Goal: Information Seeking & Learning: Check status

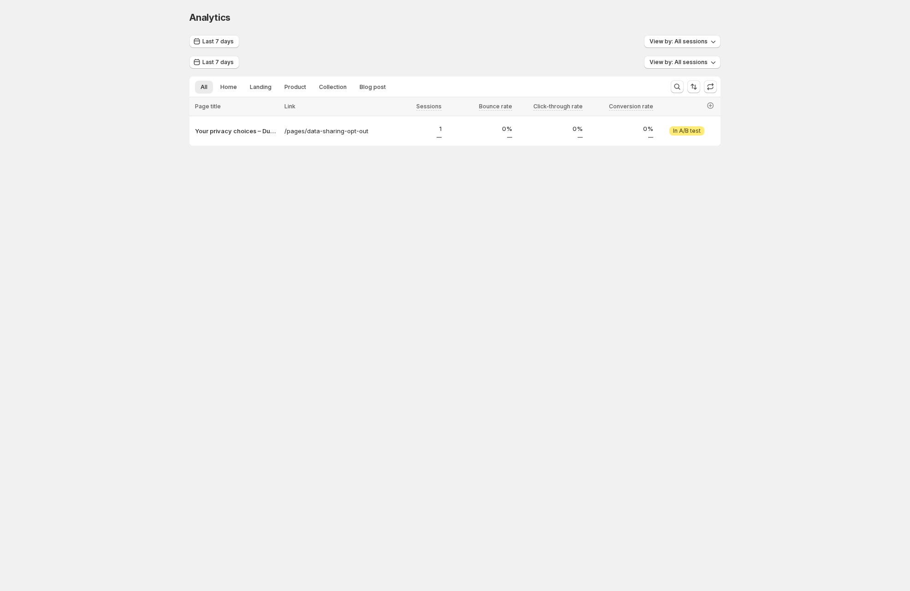
click at [198, 18] on span "Analytics" at bounding box center [209, 17] width 41 height 11
copy span "Analytics"
click at [227, 48] on div "Last 7 days View by: All sessions Last 7 days View by: All sessions All Home La…" at bounding box center [454, 90] width 531 height 111
click at [230, 40] on span "Last 7 days" at bounding box center [217, 41] width 31 height 7
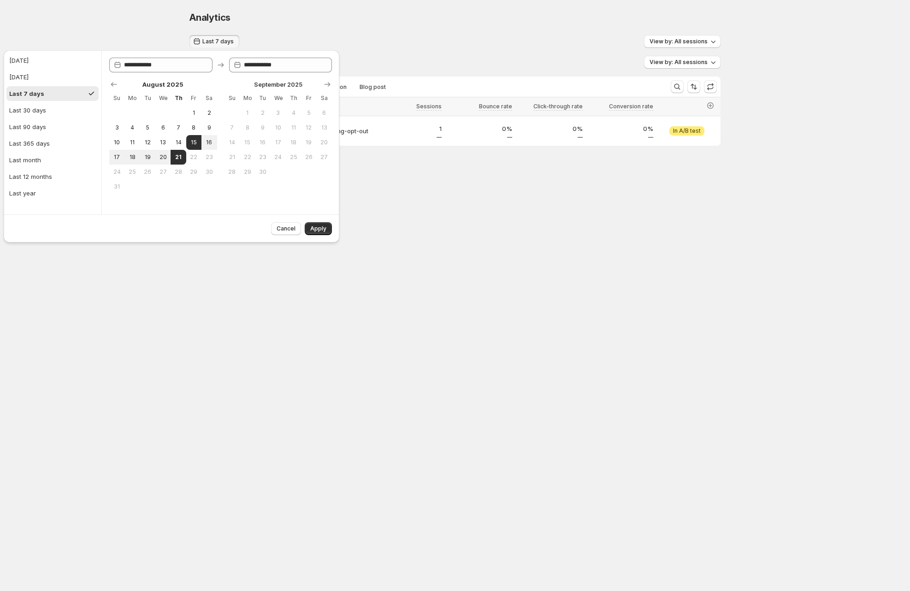
click at [300, 37] on div "Last 7 days View by: All sessions" at bounding box center [454, 41] width 531 height 13
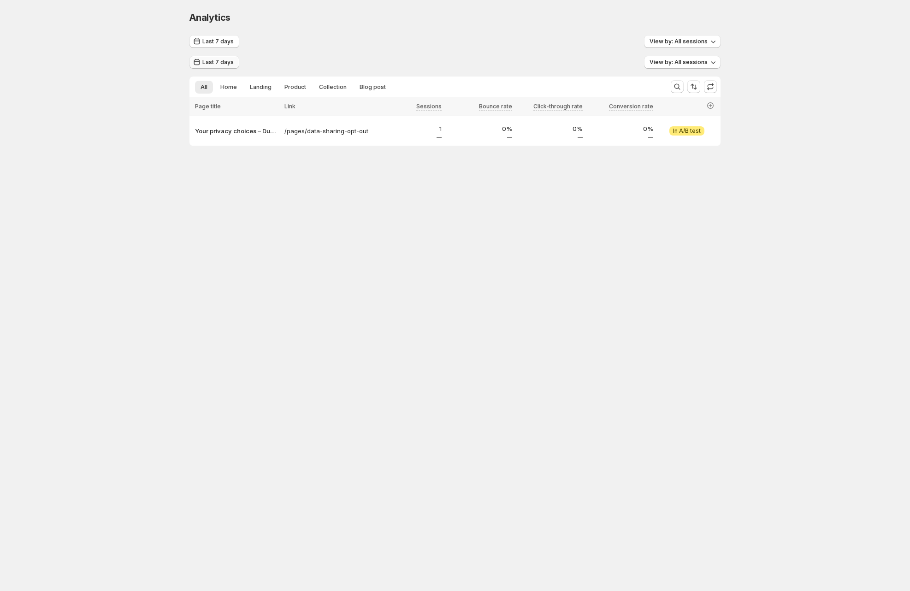
click at [232, 62] on span "Last 7 days" at bounding box center [217, 62] width 31 height 7
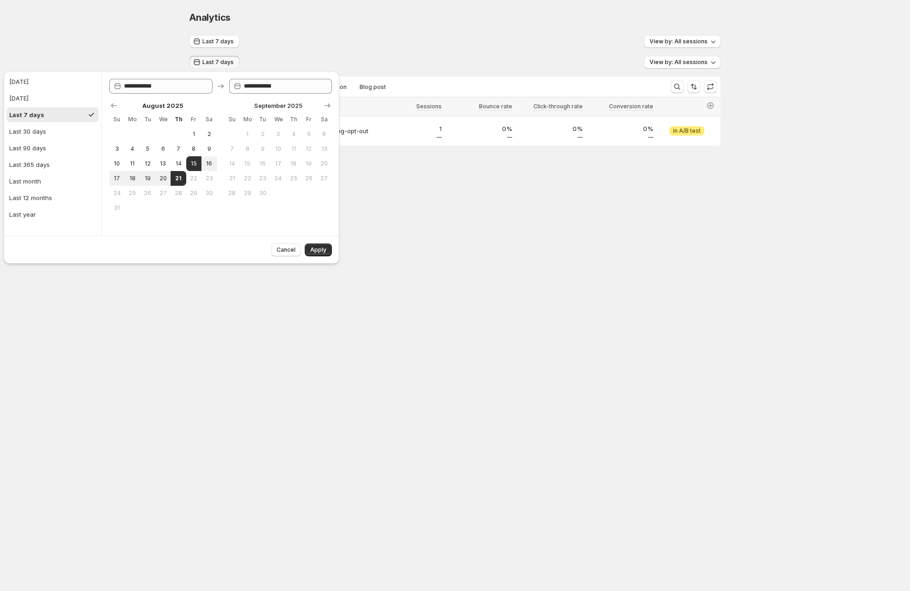
click at [362, 43] on div "Last 7 days View by: All sessions" at bounding box center [454, 41] width 531 height 13
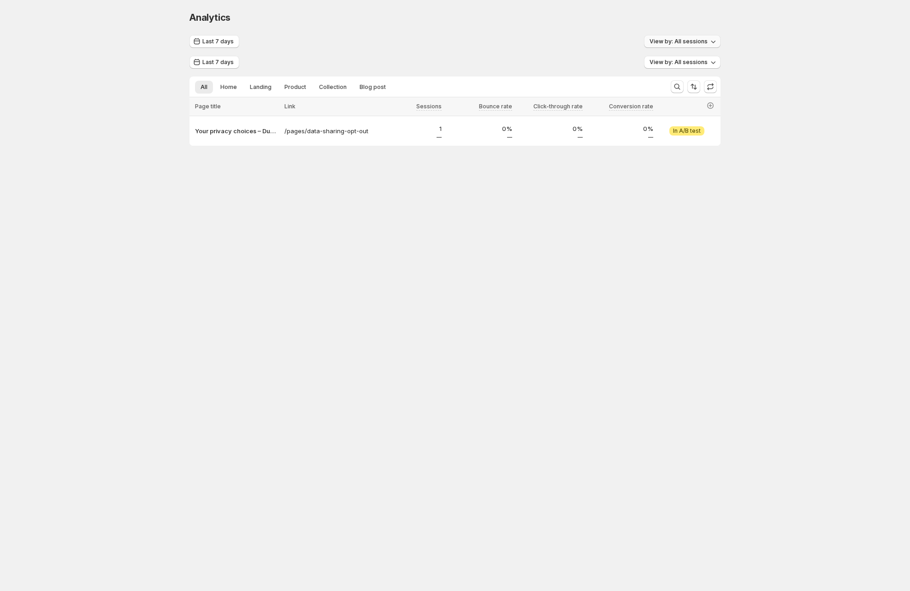
click at [484, 41] on span "View by: All sessions" at bounding box center [678, 41] width 58 height 7
click at [484, 68] on div "Analytics. This page is ready Analytics Last 7 days View by: All sessions Last …" at bounding box center [455, 97] width 910 height 195
click at [484, 66] on span "View by: All sessions" at bounding box center [678, 62] width 58 height 7
click at [484, 128] on span "Sessions start with page Calculate metrics only from sessions where this page w…" at bounding box center [627, 123] width 173 height 28
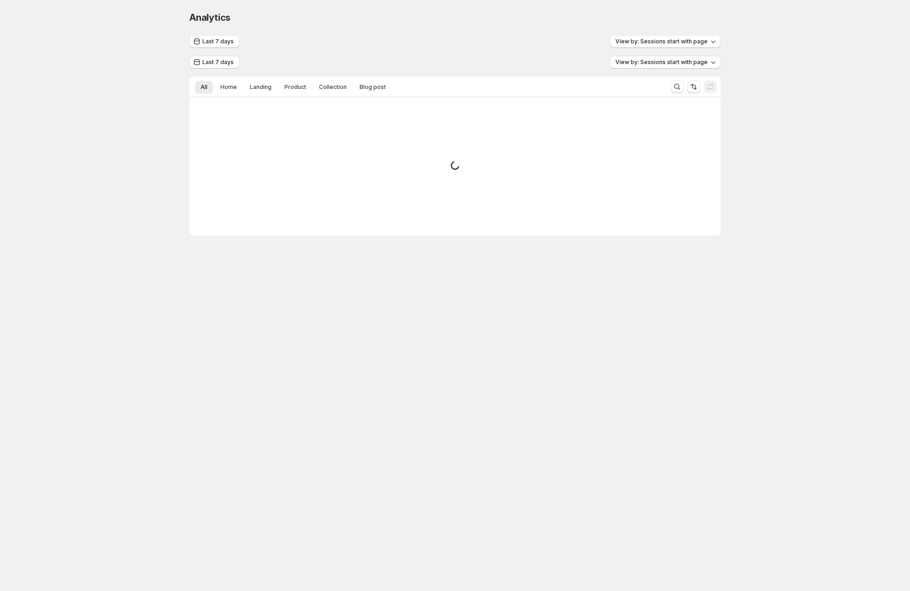
click at [484, 79] on div "Analytics. This page is ready Analytics Last 7 days View by: Sessions start wit…" at bounding box center [455, 142] width 910 height 285
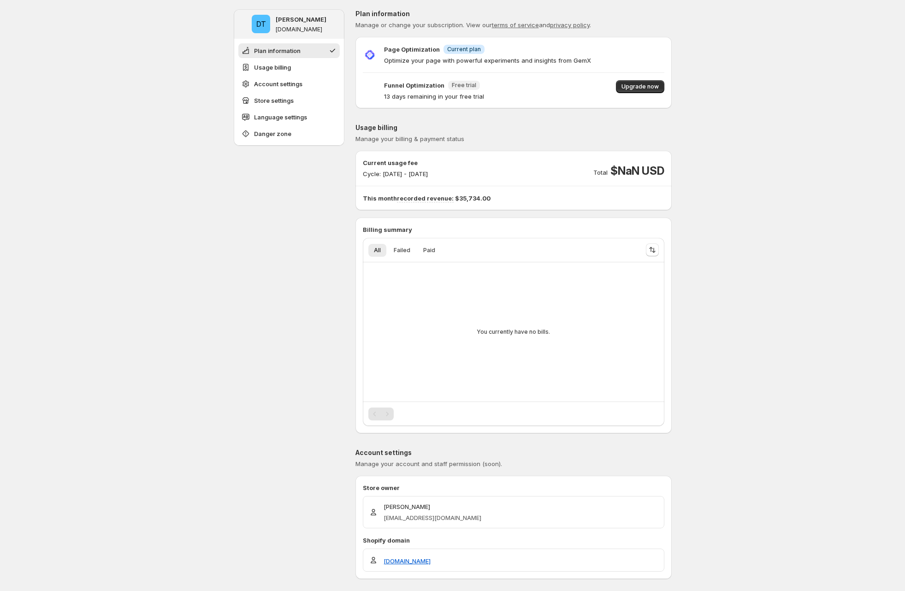
scroll to position [257, 0]
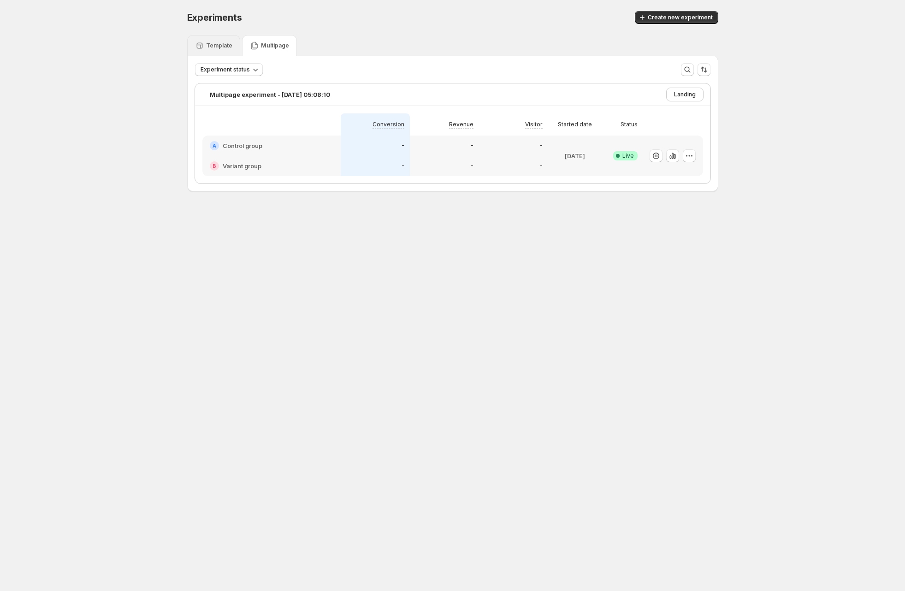
click at [211, 49] on p "Template" at bounding box center [219, 45] width 26 height 7
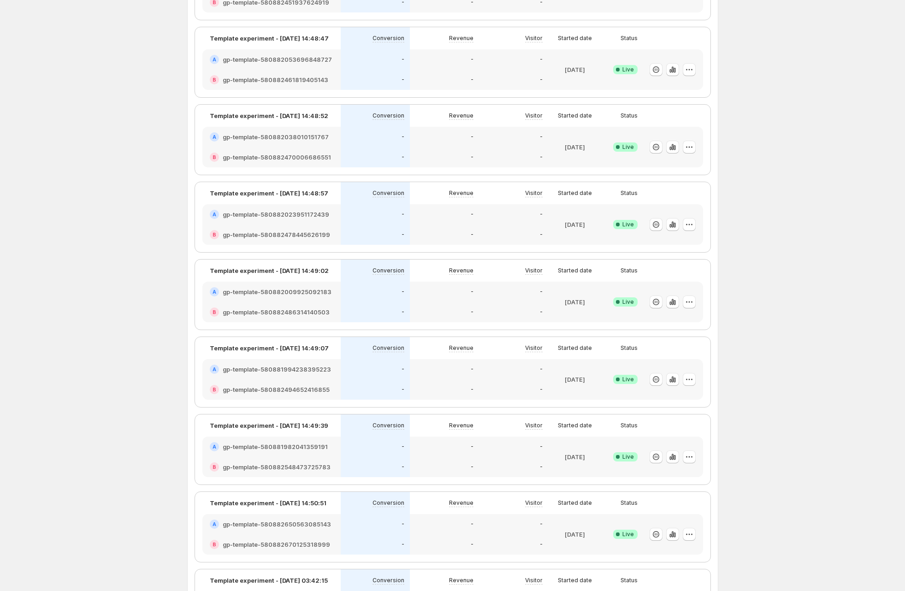
scroll to position [442, 0]
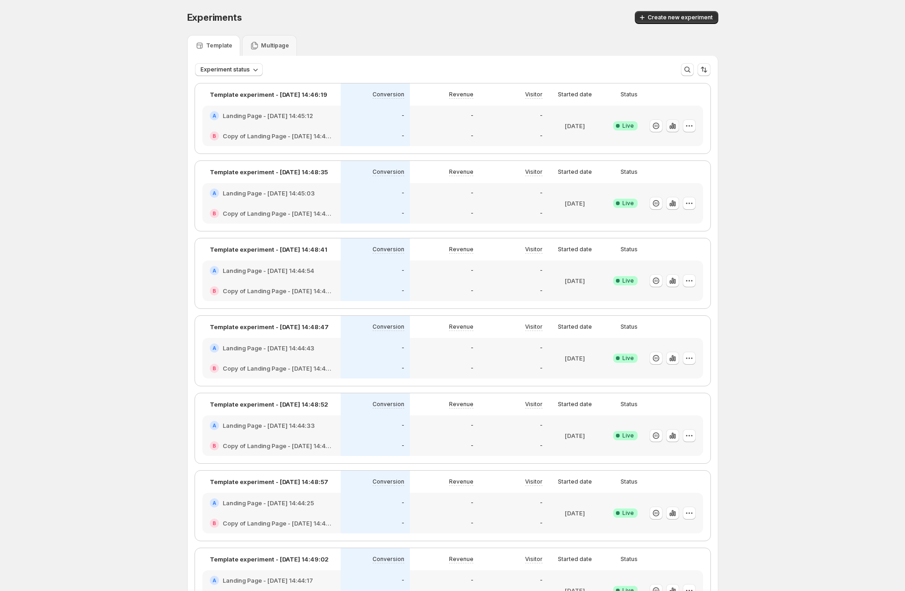
click at [677, 127] on icon "button" at bounding box center [672, 125] width 9 height 9
click at [694, 127] on icon "button" at bounding box center [688, 125] width 9 height 9
click at [677, 143] on span "Edit" at bounding box center [700, 144] width 96 height 9
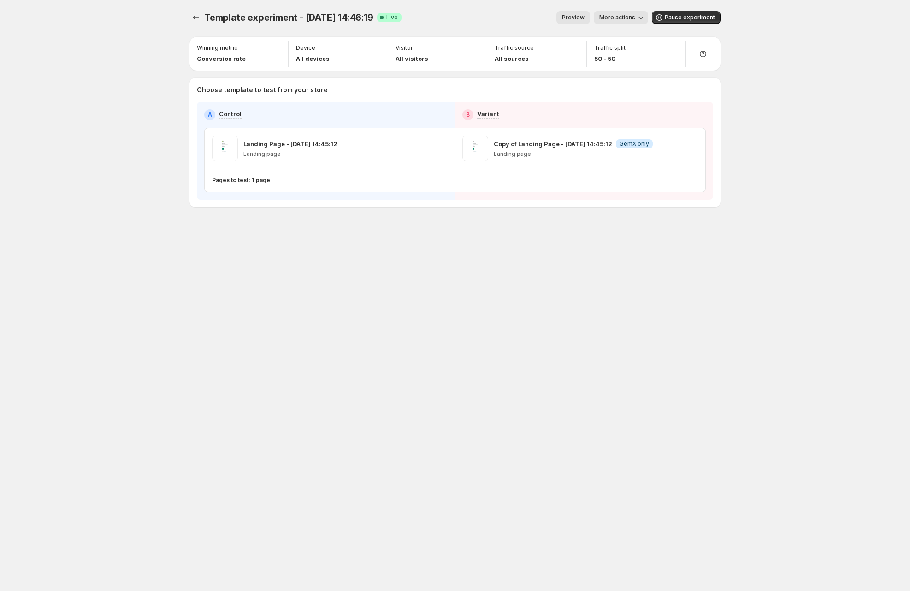
click at [648, 16] on button "More actions" at bounding box center [621, 17] width 54 height 13
click at [633, 41] on span "View analytic" at bounding box center [663, 36] width 96 height 9
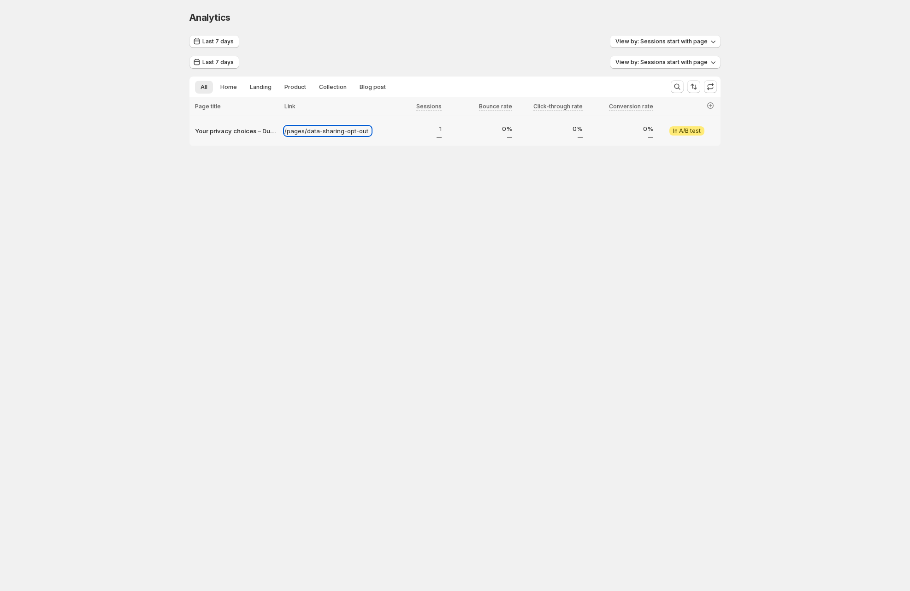
click at [295, 130] on p "/pages/data-sharing-opt-out" at bounding box center [327, 130] width 87 height 9
click at [597, 130] on p "0%" at bounding box center [620, 128] width 65 height 9
click at [680, 129] on span "View experiment" at bounding box center [686, 130] width 47 height 7
click at [246, 133] on p "Your privacy choices – Ducky GemX 33" at bounding box center [237, 130] width 84 height 9
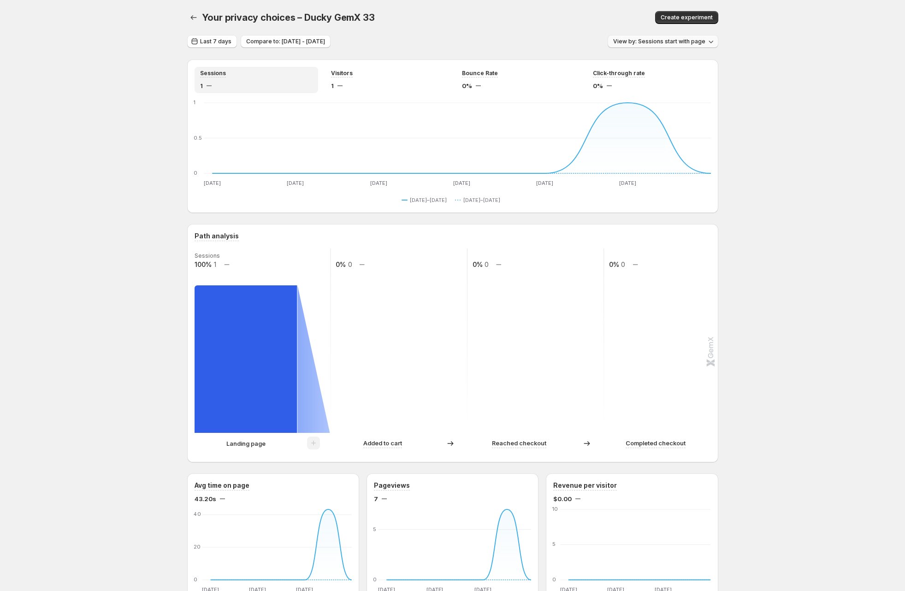
click at [625, 41] on span "View by: Sessions start with page" at bounding box center [659, 41] width 92 height 7
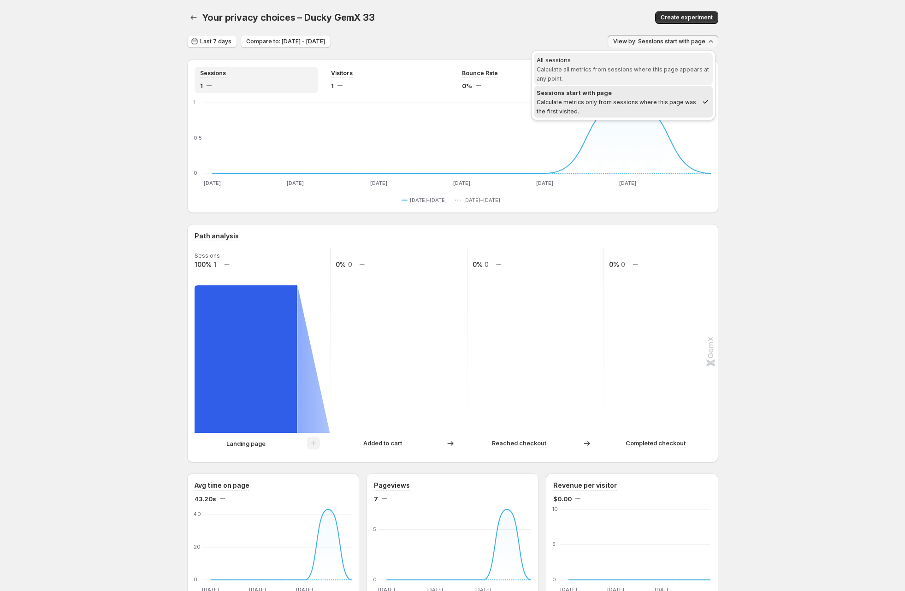
click at [623, 64] on span "All sessions Calculate all metrics from sessions where this page appears at any…" at bounding box center [622, 69] width 173 height 28
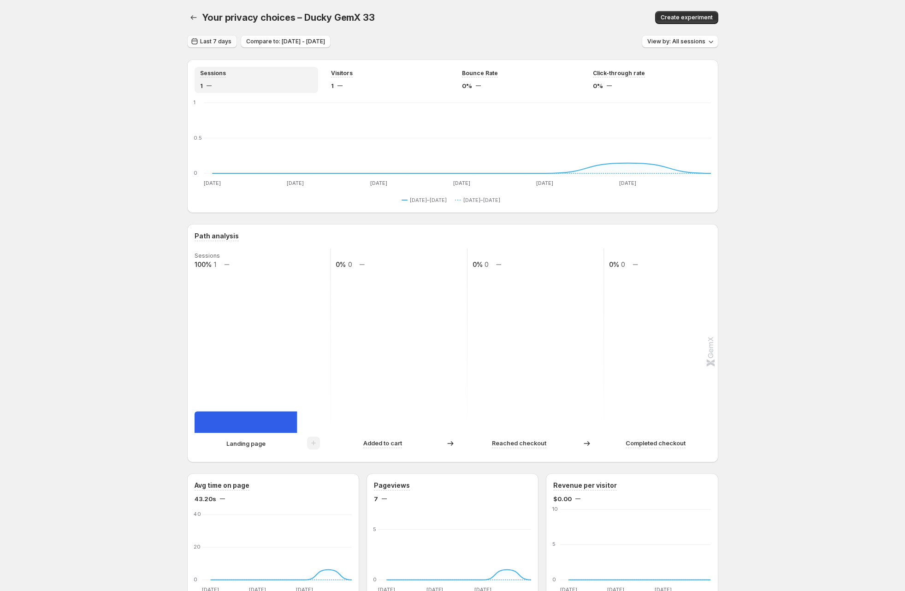
click at [229, 43] on span "Last 7 days" at bounding box center [215, 41] width 31 height 7
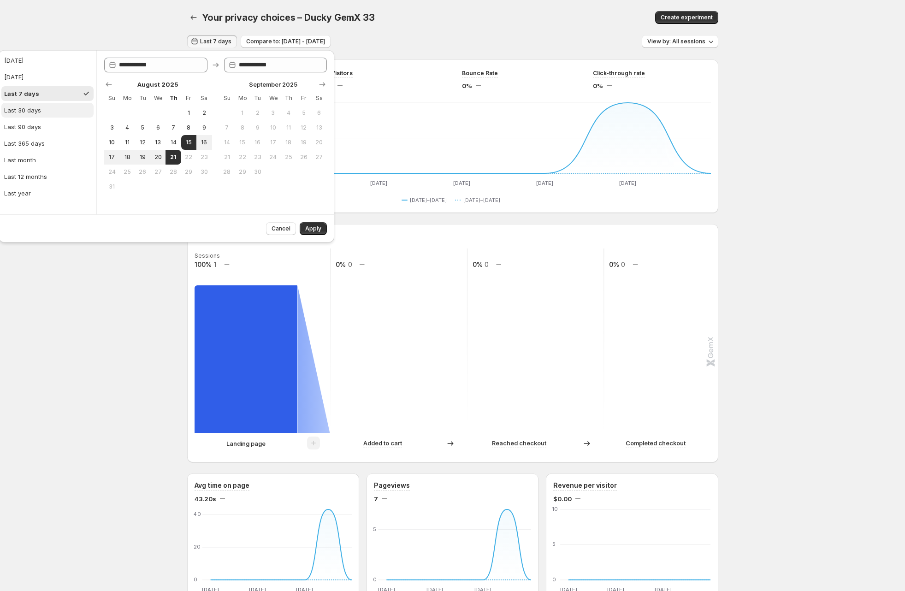
click at [48, 109] on button "Last 30 days" at bounding box center [47, 110] width 92 height 15
type input "**********"
click at [319, 232] on button "Apply" at bounding box center [313, 228] width 27 height 13
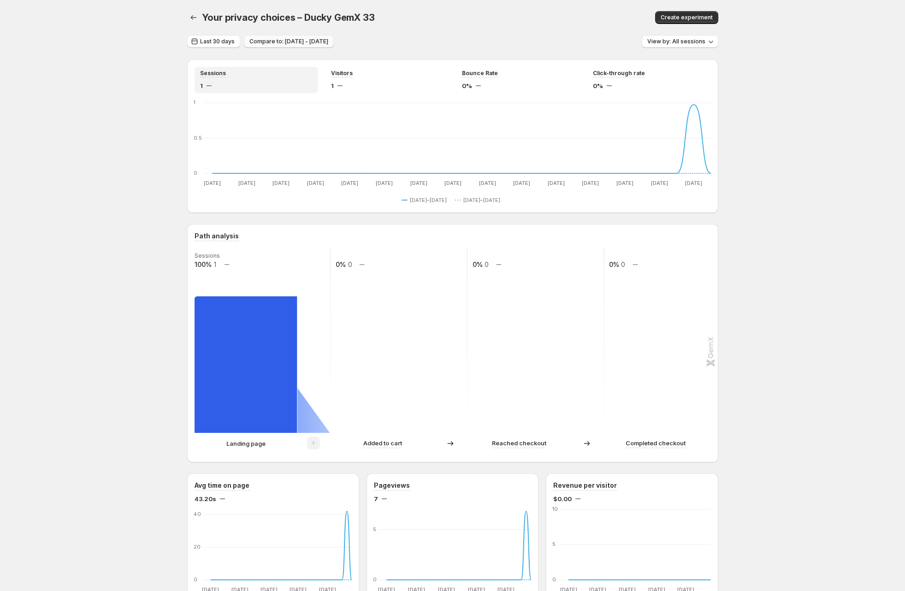
click at [295, 41] on span "Compare to: [DATE] - [DATE]" at bounding box center [288, 41] width 79 height 7
click at [196, 18] on icon "button" at bounding box center [193, 17] width 9 height 9
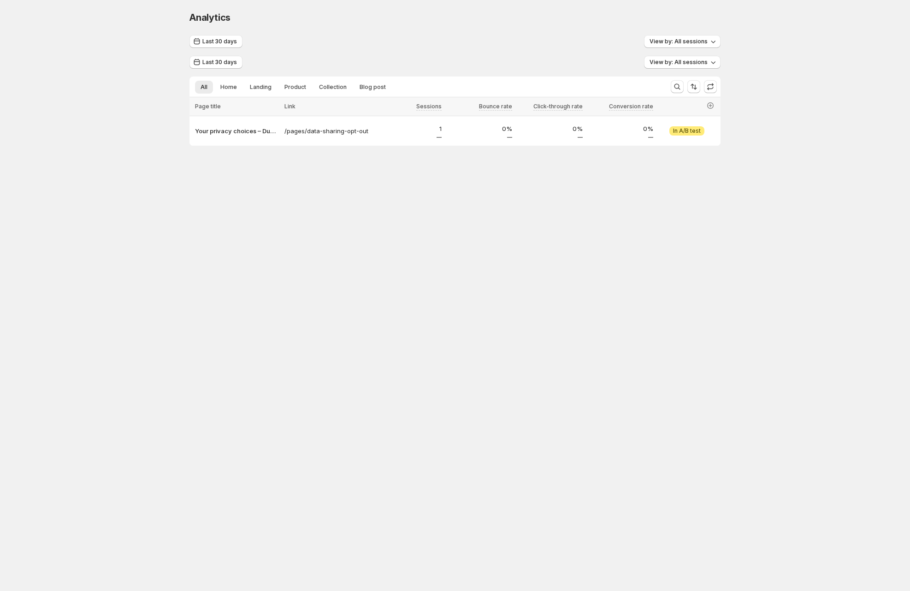
drag, startPoint x: 272, startPoint y: 44, endPoint x: 181, endPoint y: 36, distance: 91.6
click at [181, 36] on div "Analytics. This page is ready Analytics Last 30 days View by: All sessions Last…" at bounding box center [454, 97] width 553 height 195
drag, startPoint x: 191, startPoint y: 17, endPoint x: 262, endPoint y: 14, distance: 71.0
click at [262, 14] on div "Analytics" at bounding box center [454, 17] width 531 height 13
copy span "Analytics"
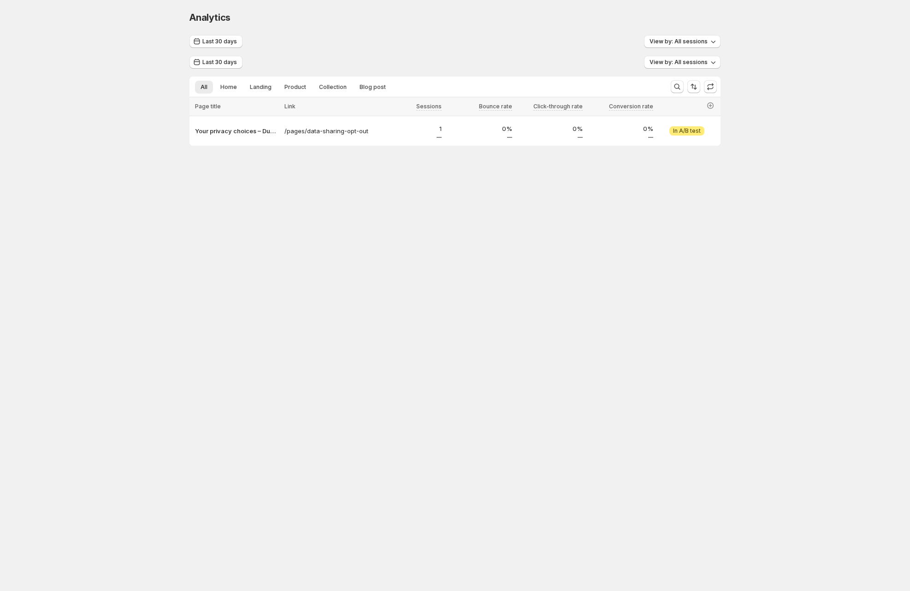
click at [88, 176] on div "Analytics. This page is ready Analytics Last 30 days View by: All sessions Last…" at bounding box center [455, 97] width 910 height 195
